Goal: Check status: Check status

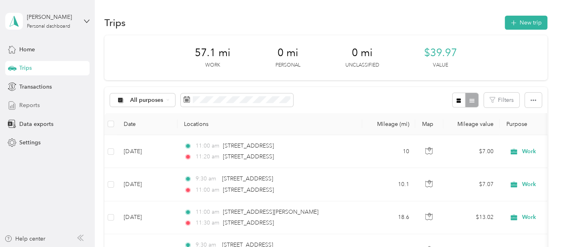
click at [58, 108] on div "Reports" at bounding box center [47, 105] width 84 height 14
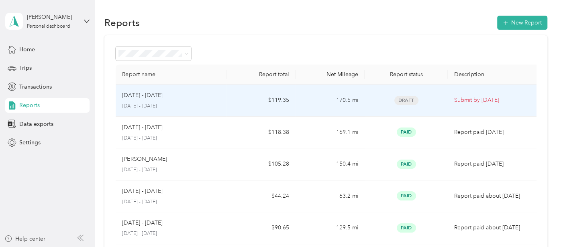
click at [221, 92] on td "[DATE] - [DATE] [DATE] - [DATE]" at bounding box center [171, 101] width 110 height 32
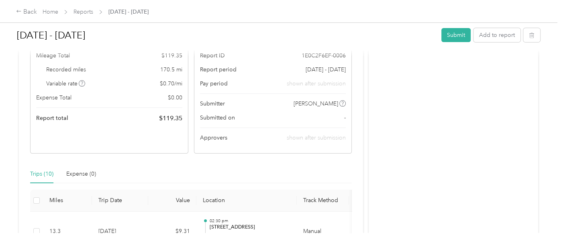
scroll to position [47, 0]
